Goal: Navigation & Orientation: Find specific page/section

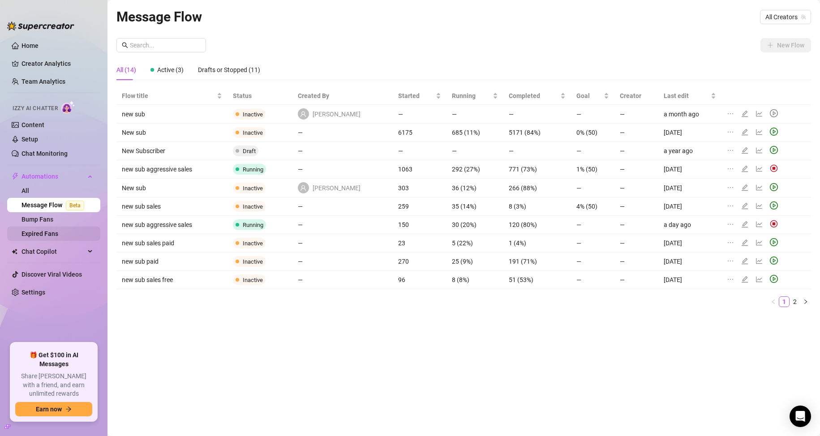
click at [51, 230] on link "Expired Fans" at bounding box center [39, 233] width 37 height 7
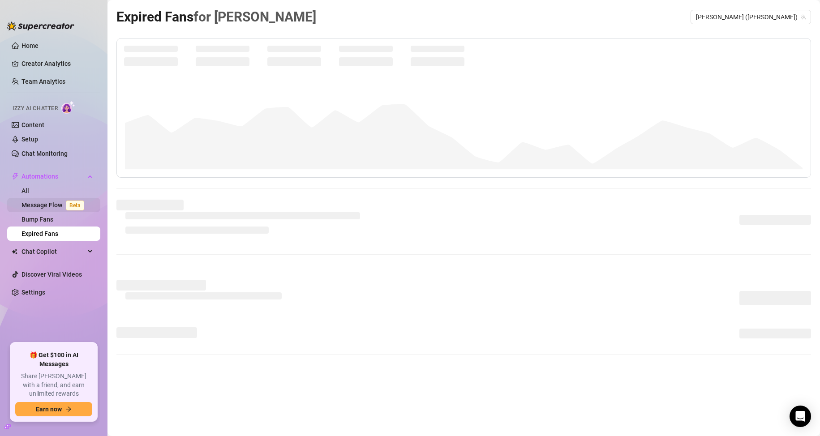
click at [48, 206] on link "Message Flow Beta" at bounding box center [54, 204] width 66 height 7
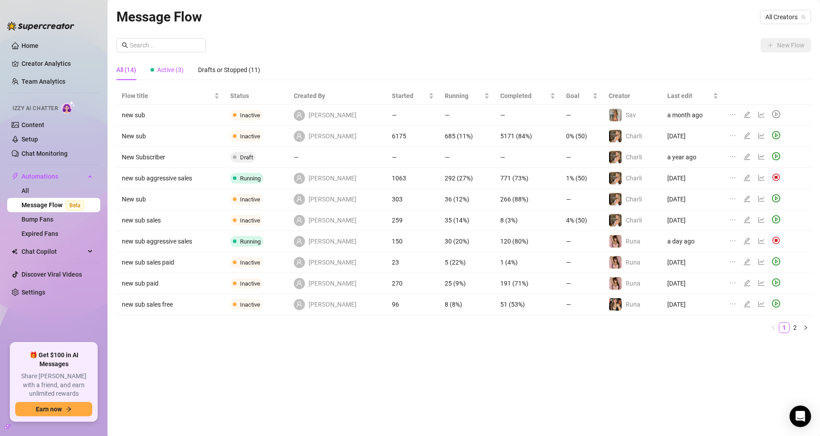
click at [166, 70] on span "Active (3)" at bounding box center [170, 69] width 26 height 7
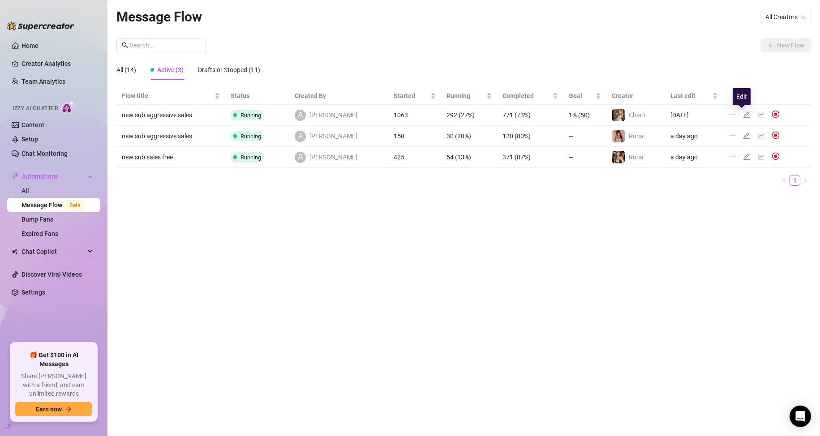
click at [758, 111] on icon "line-chart" at bounding box center [760, 114] width 7 height 7
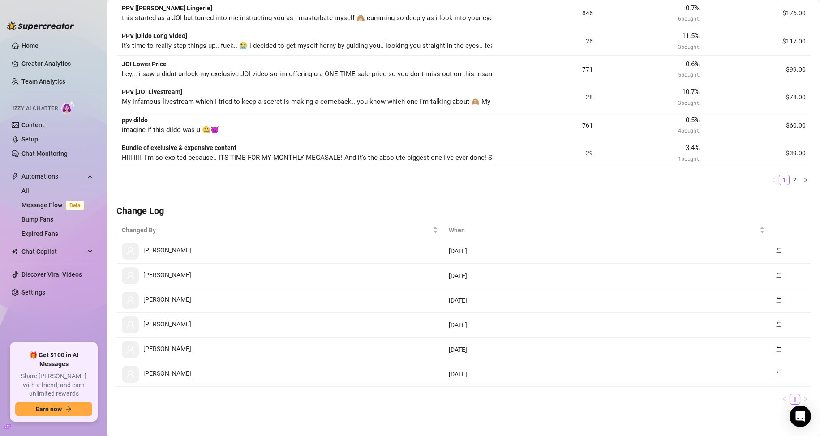
scroll to position [420, 0]
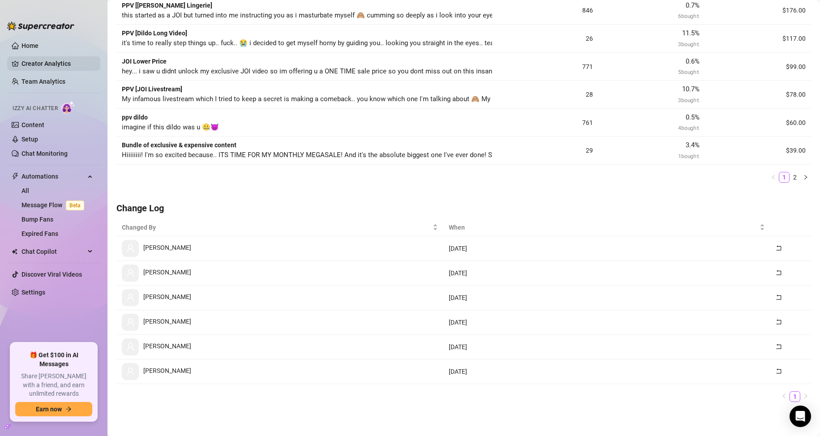
click at [55, 60] on link "Creator Analytics" at bounding box center [57, 63] width 72 height 14
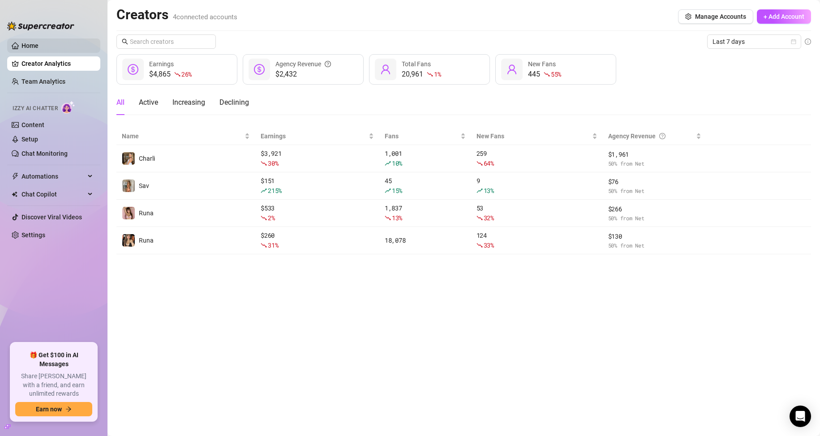
click at [37, 46] on link "Home" at bounding box center [29, 45] width 17 height 7
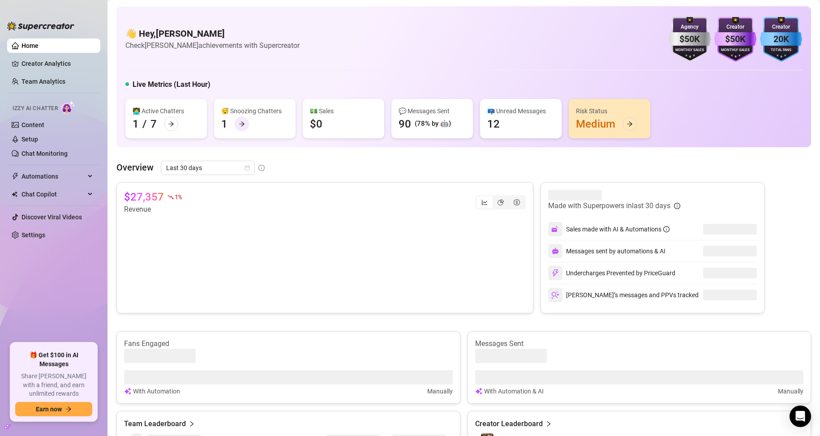
click at [240, 123] on icon "arrow-right" at bounding box center [242, 124] width 6 height 6
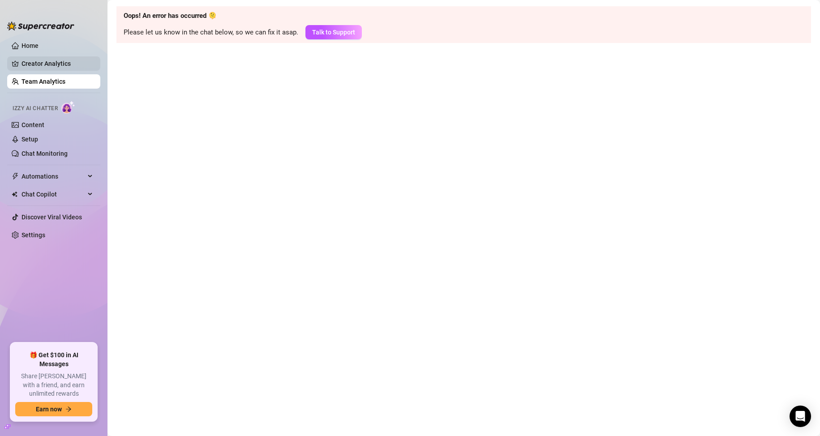
click at [43, 61] on link "Creator Analytics" at bounding box center [57, 63] width 72 height 14
click at [56, 82] on link "Team Analytics" at bounding box center [43, 81] width 44 height 7
click at [39, 42] on link "Home" at bounding box center [29, 45] width 17 height 7
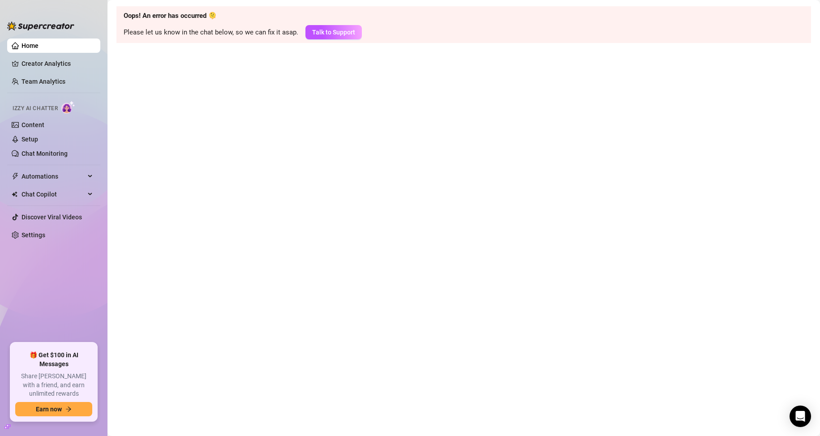
click at [39, 42] on link "Home" at bounding box center [29, 45] width 17 height 7
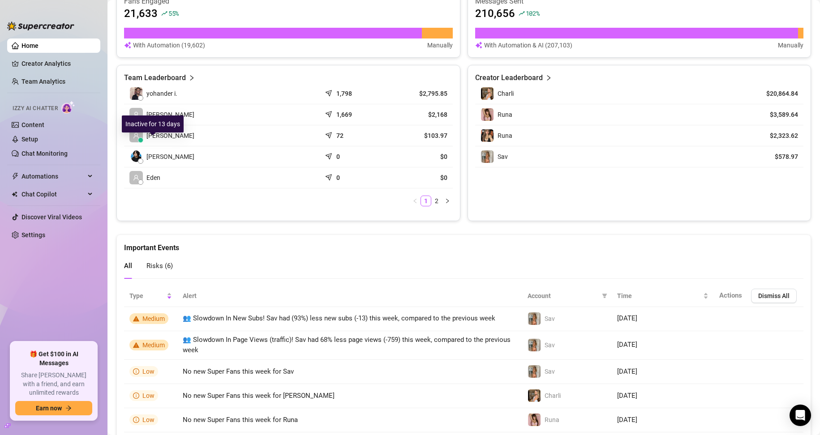
scroll to position [358, 0]
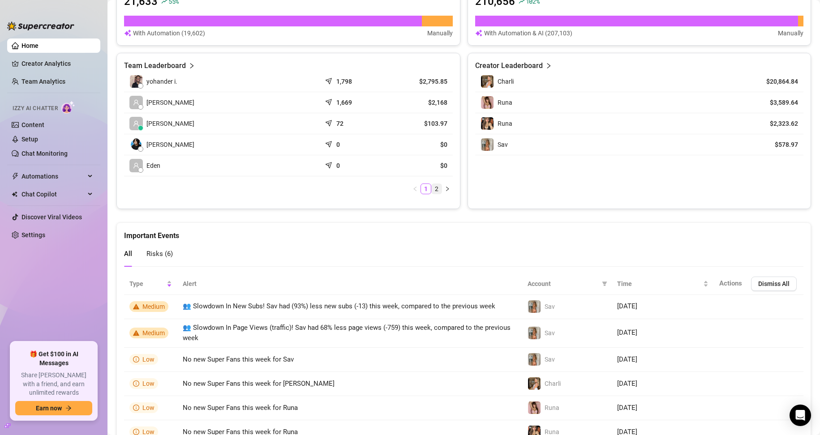
click at [390, 185] on link "2" at bounding box center [437, 189] width 10 height 10
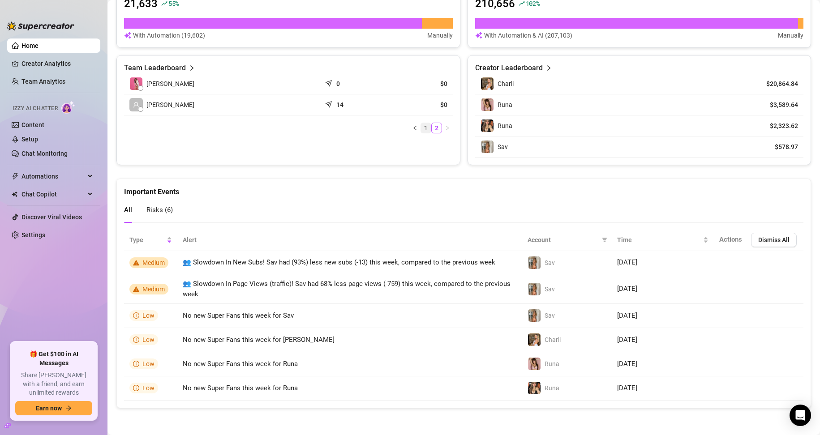
click at [390, 125] on link "1" at bounding box center [426, 128] width 10 height 10
